Goal: Find specific page/section: Find specific page/section

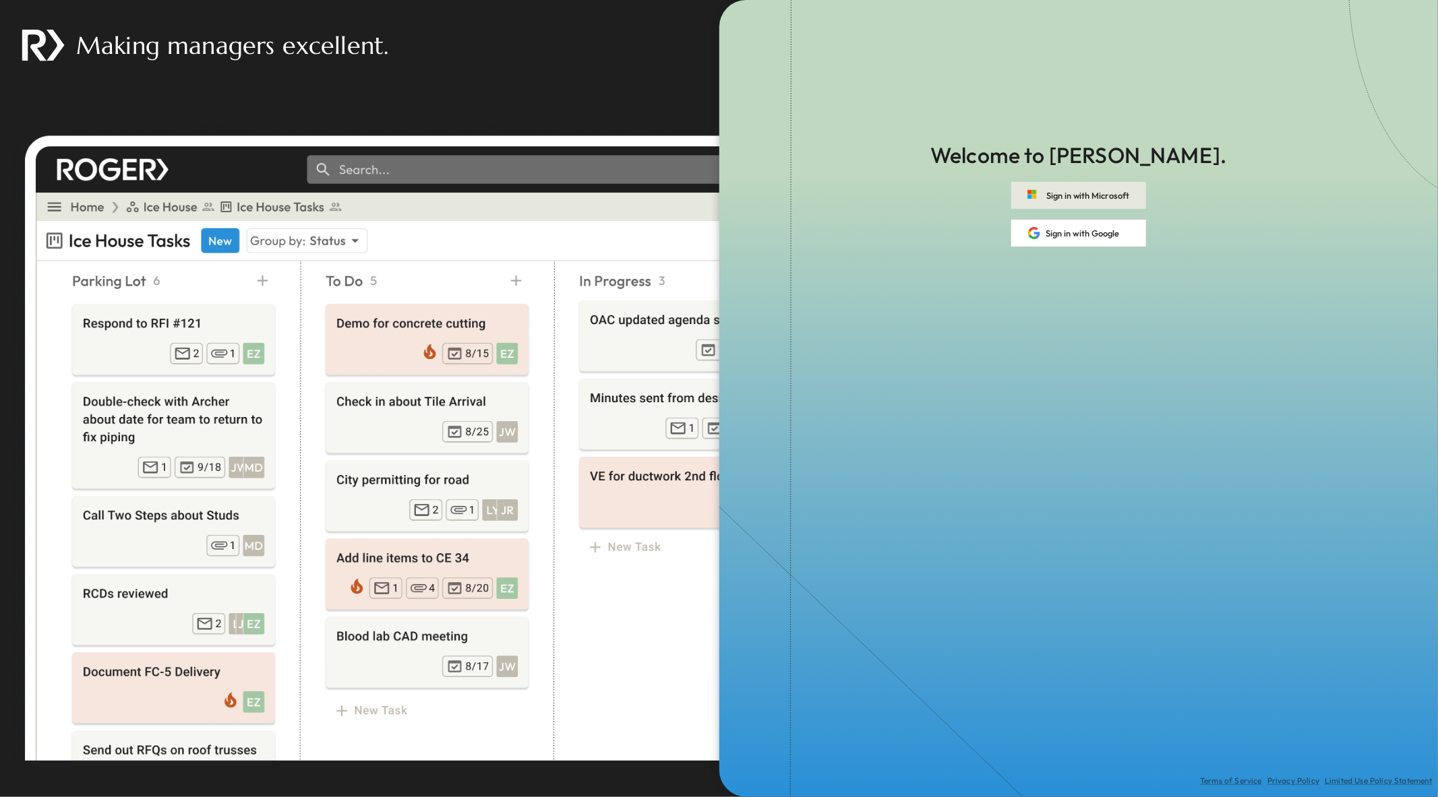
click at [1080, 189] on button "Sign in with Microsoft" at bounding box center [1078, 195] width 135 height 27
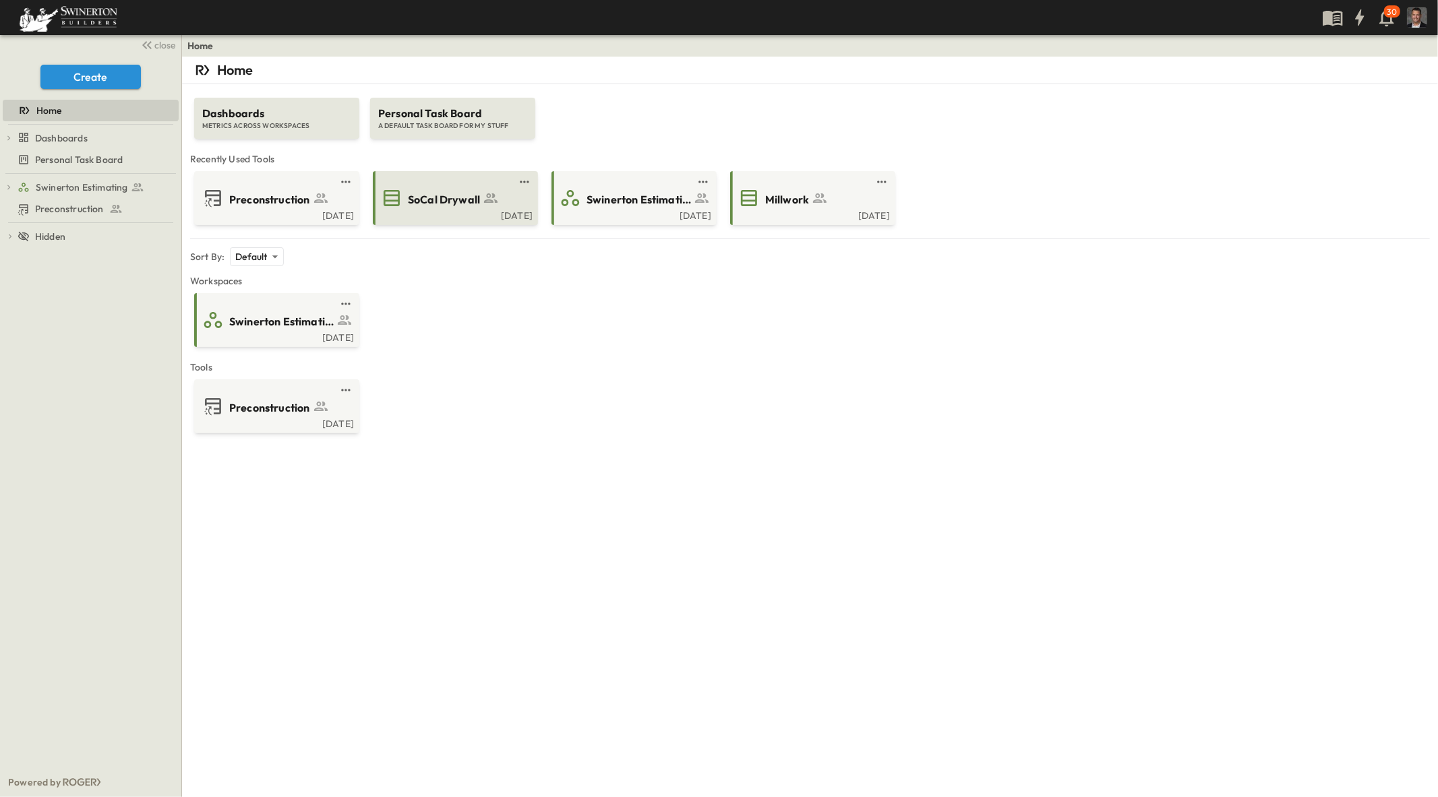
click at [409, 206] on span "SoCal Drywall" at bounding box center [444, 200] width 72 height 16
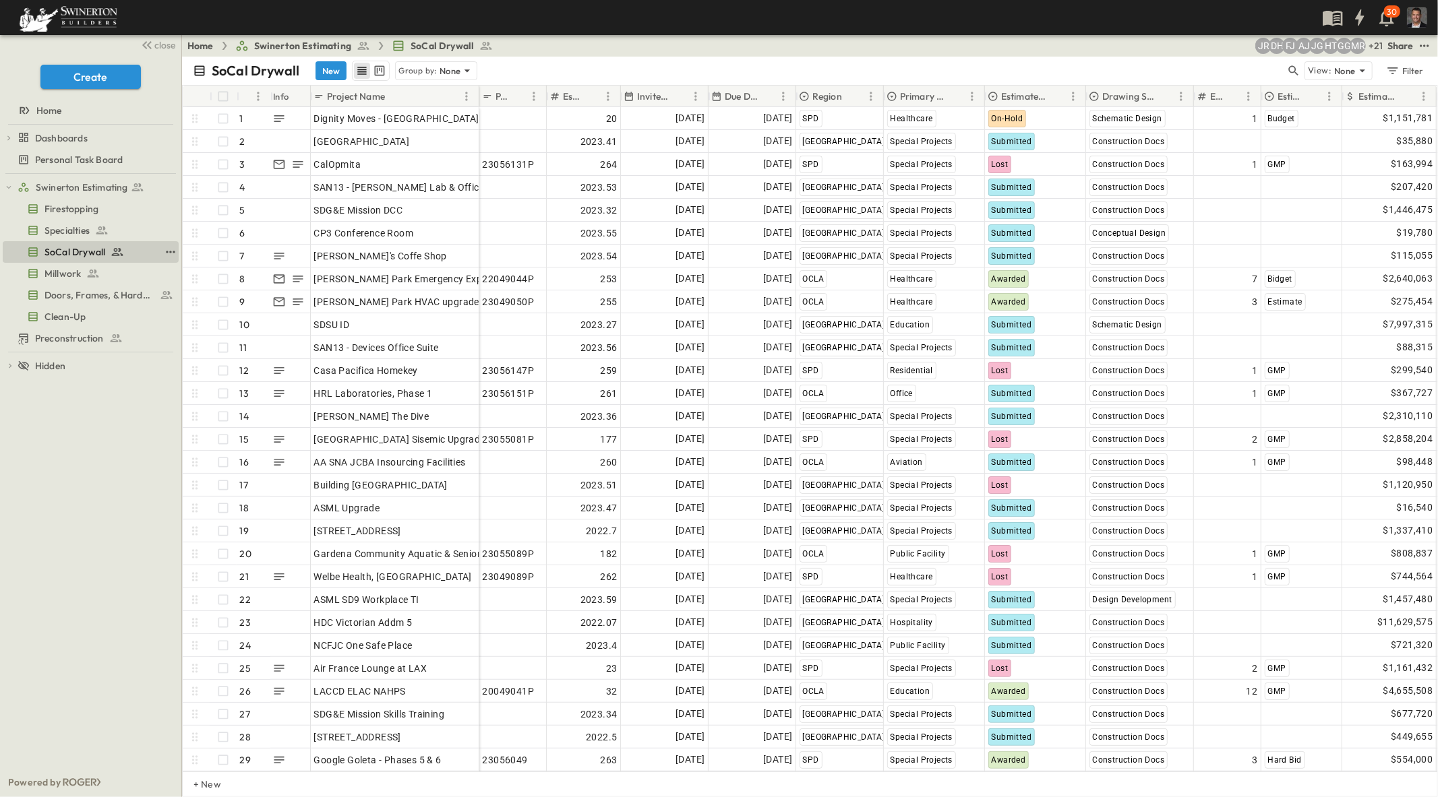
click at [59, 252] on span "SoCal Drywall" at bounding box center [74, 251] width 61 height 13
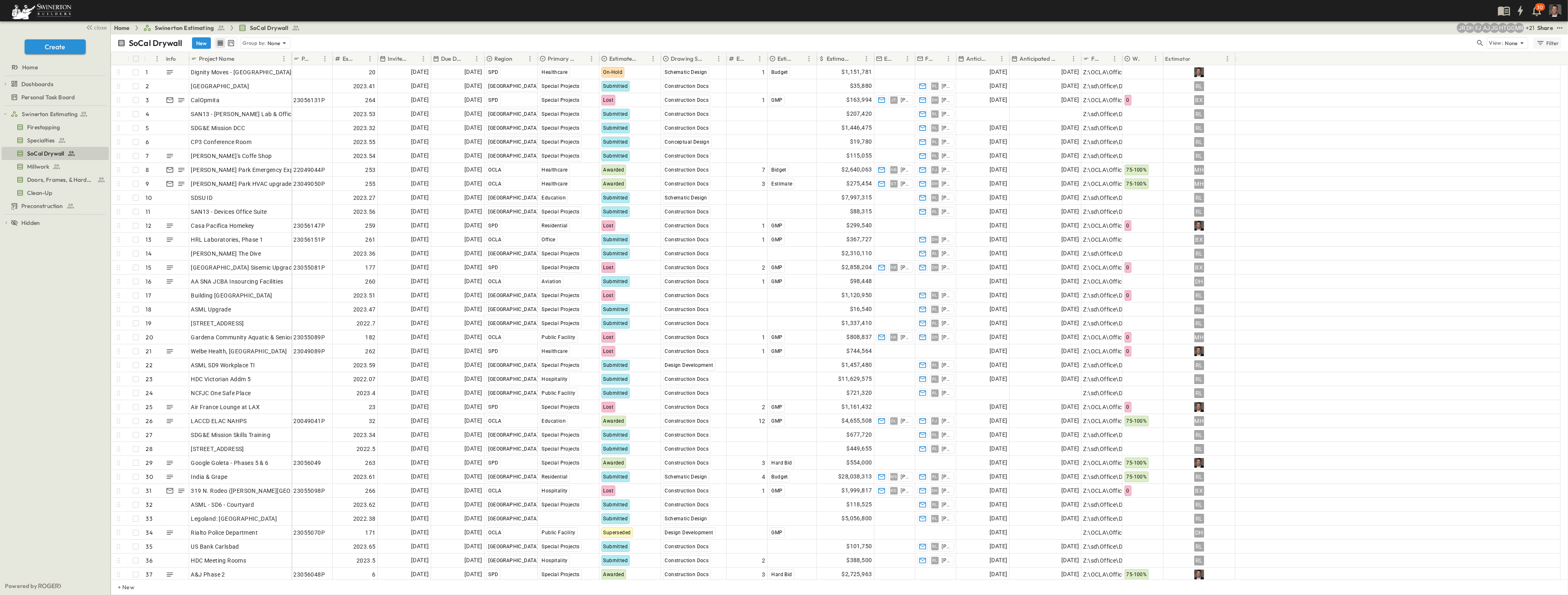
click at [875, 44] on div "Filter" at bounding box center [1547, 43] width 23 height 9
click at [875, 82] on h6 "Region" at bounding box center [1480, 81] width 18 height 8
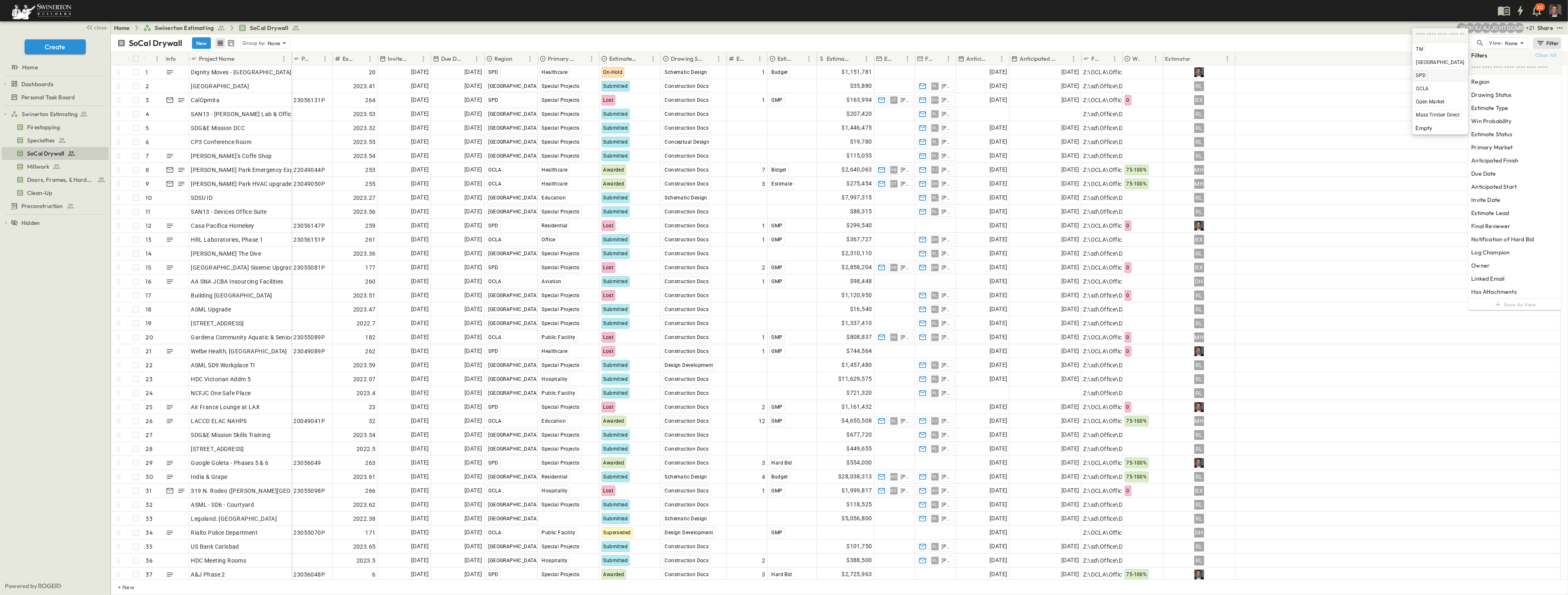
click at [875, 76] on span "SPD" at bounding box center [1421, 76] width 10 height 7
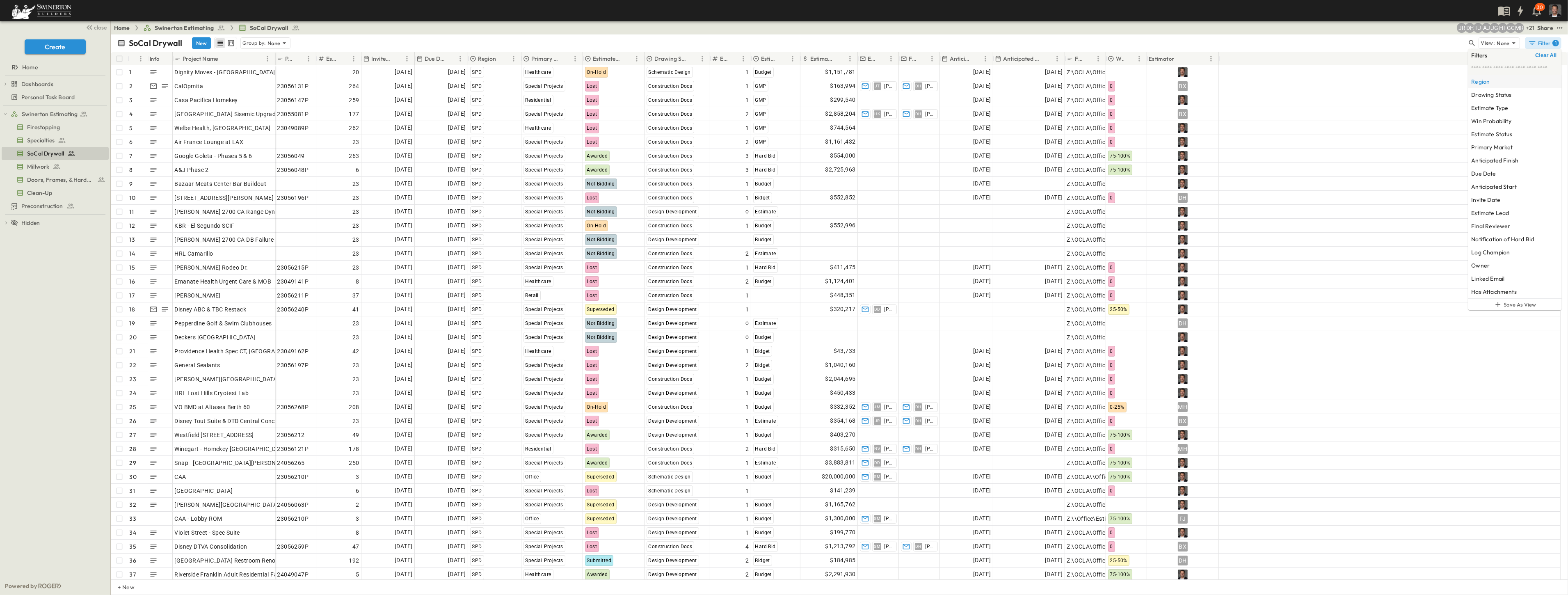
click at [875, 80] on h6 "Region" at bounding box center [1480, 81] width 18 height 8
click at [875, 88] on span "OCLA" at bounding box center [1399, 88] width 13 height 7
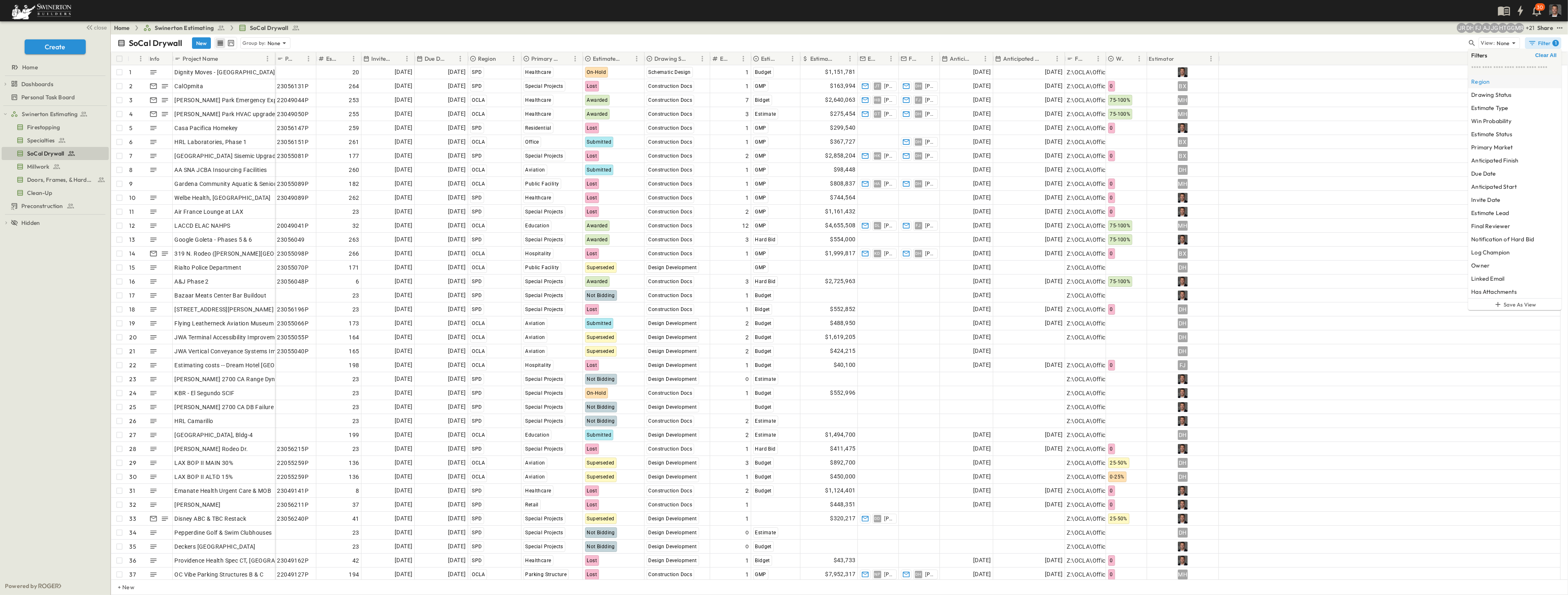
click at [875, 81] on h6 "Region" at bounding box center [1480, 81] width 18 height 8
click at [875, 48] on span "TM" at bounding box center [1369, 49] width 7 height 7
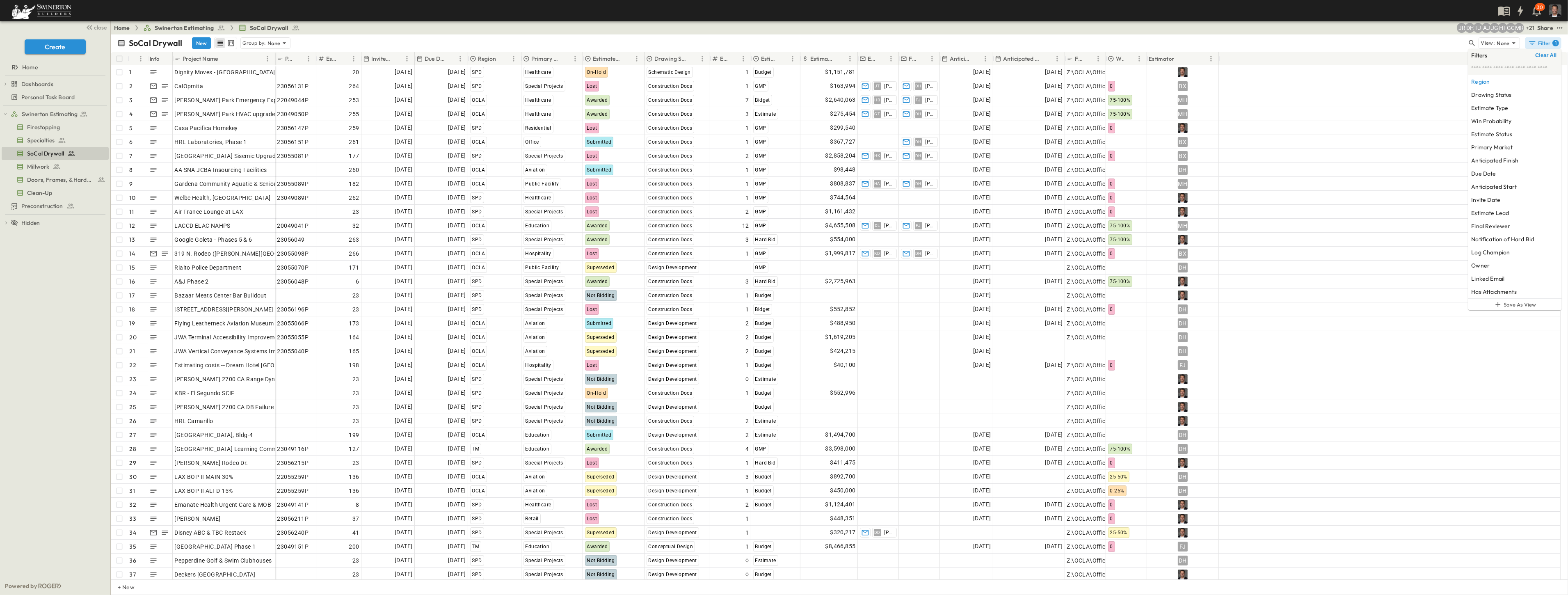
click at [446, 58] on div "Due Date" at bounding box center [436, 59] width 39 height 13
click at [445, 58] on div "Due Date" at bounding box center [436, 59] width 39 height 13
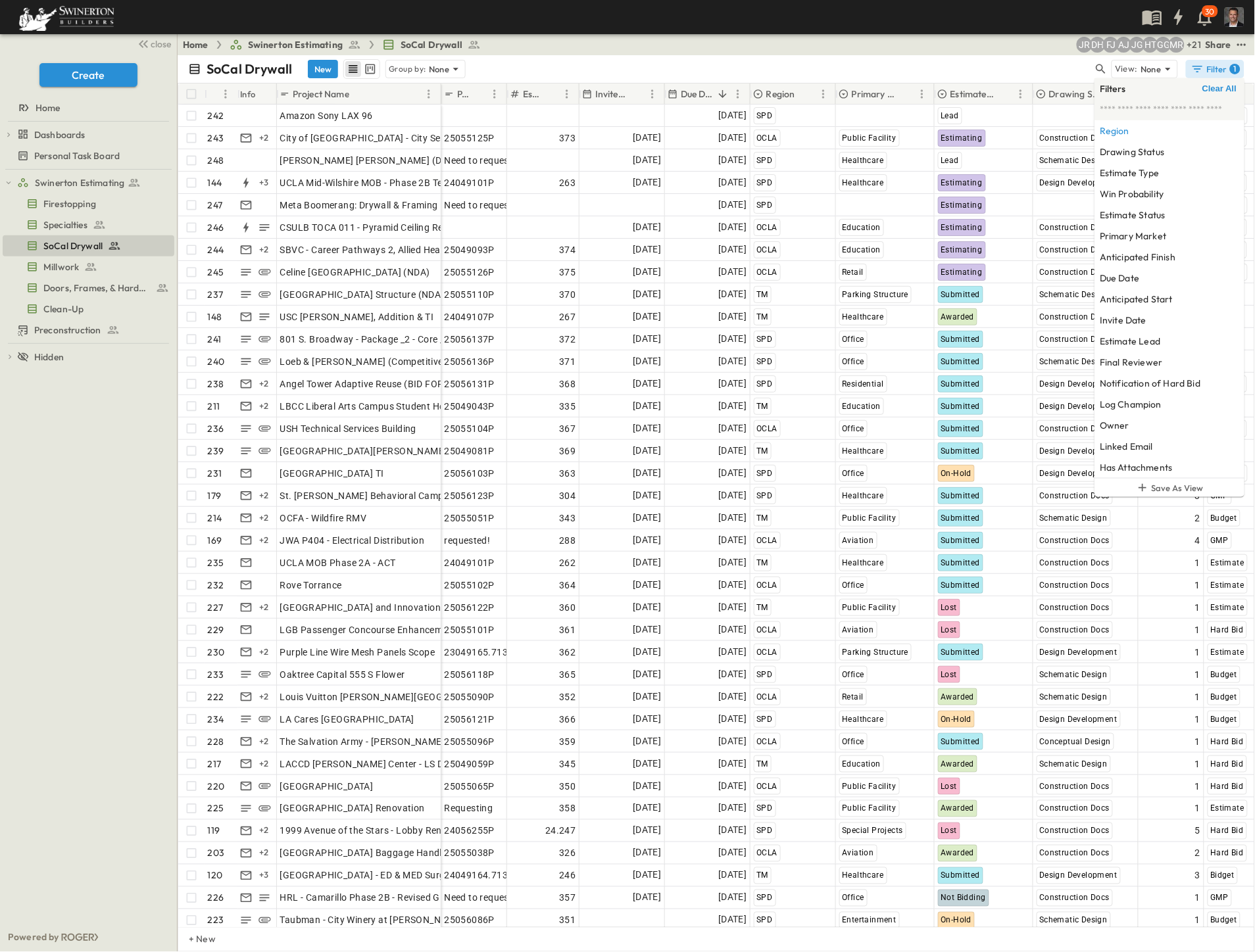
click at [1199, 70] on icon "button" at bounding box center [1197, 68] width 13 height 13
